Goal: Task Accomplishment & Management: Manage account settings

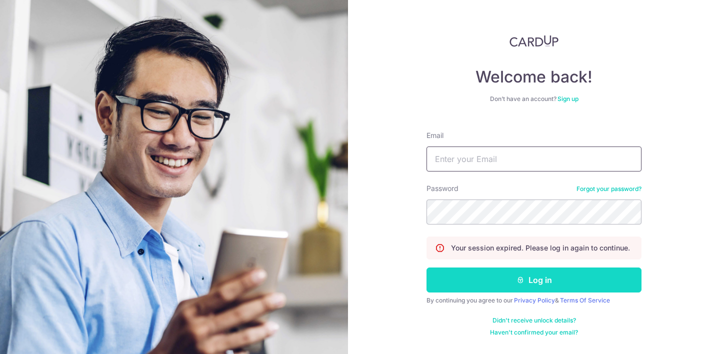
type input "exquisite.phenomenon@gmail.com"
click at [473, 278] on button "Log in" at bounding box center [534, 280] width 215 height 25
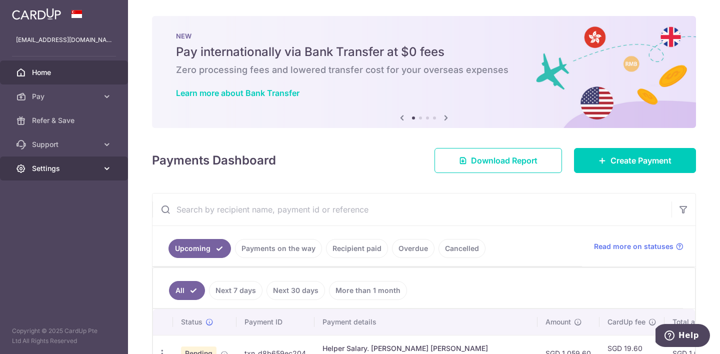
click at [28, 171] on link "Settings" at bounding box center [64, 169] width 128 height 24
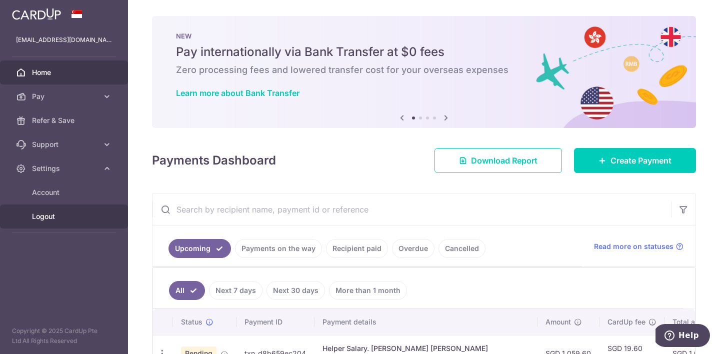
click at [32, 219] on span "Logout" at bounding box center [65, 217] width 66 height 10
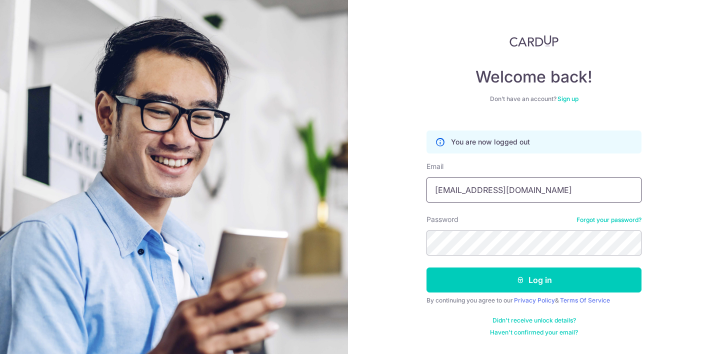
click at [467, 186] on input "[EMAIL_ADDRESS][DOMAIN_NAME]" at bounding box center [534, 190] width 215 height 25
type input "[EMAIL_ADDRESS][DOMAIN_NAME]"
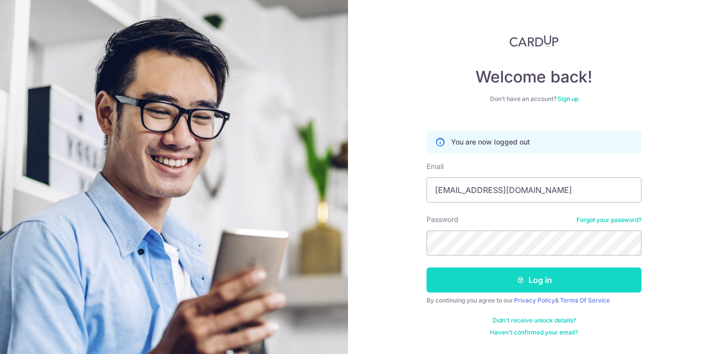
click at [503, 277] on button "Log in" at bounding box center [534, 280] width 215 height 25
